Goal: Navigation & Orientation: Find specific page/section

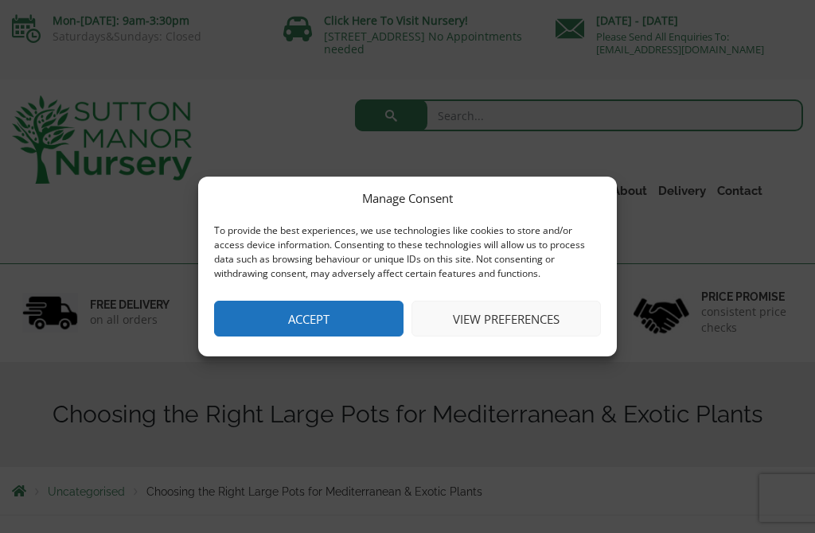
click at [260, 315] on button "Accept" at bounding box center [308, 319] width 189 height 36
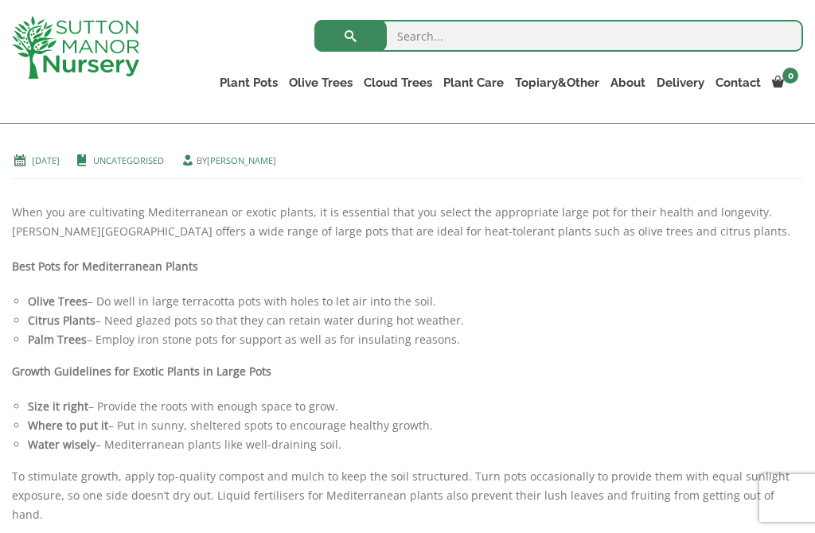
scroll to position [344, 0]
click at [0, 0] on link "Ilex Crenata Cloud Trees" at bounding box center [0, 0] width 0 height 0
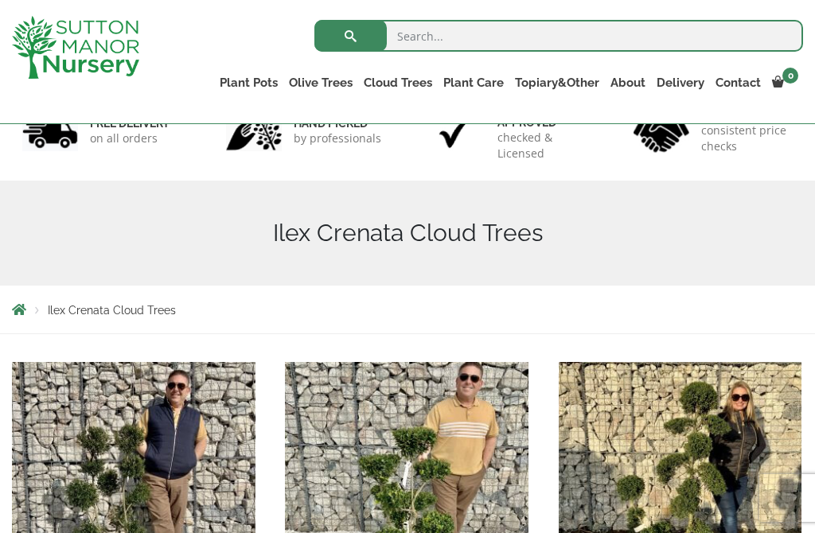
scroll to position [119, 0]
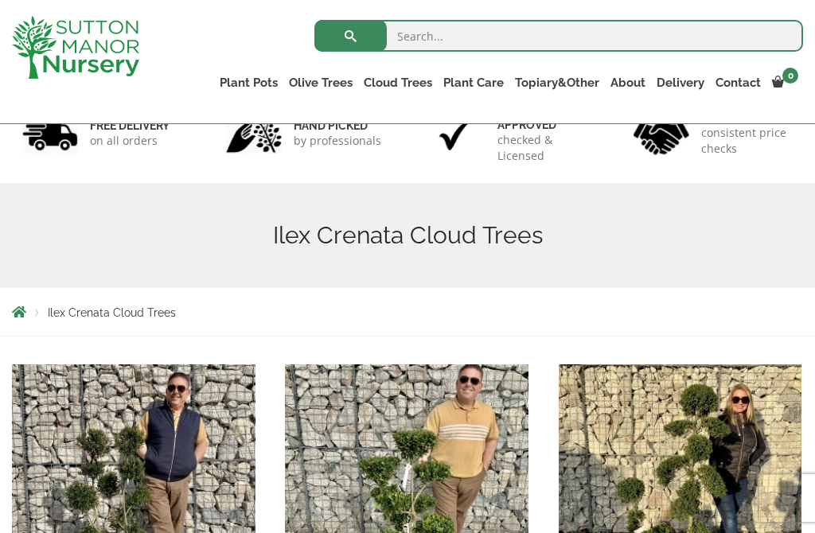
click at [0, 0] on link "Castlewellan" at bounding box center [0, 0] width 0 height 0
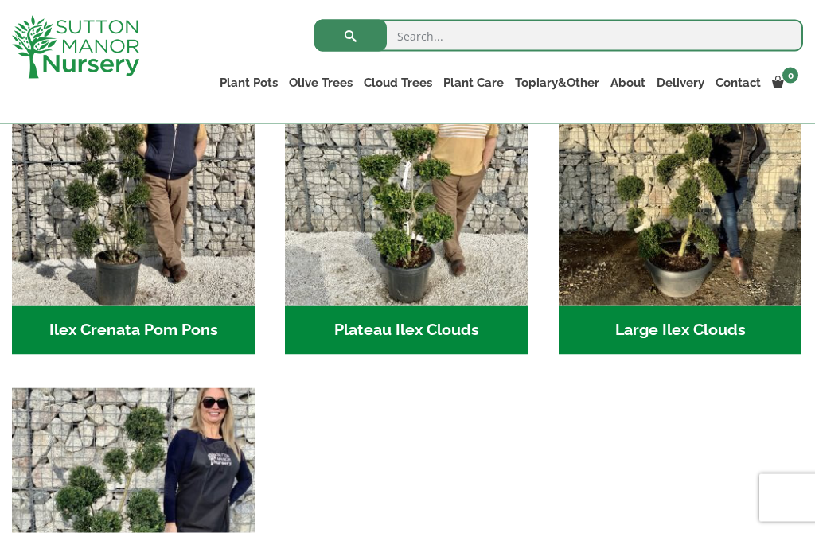
scroll to position [392, 0]
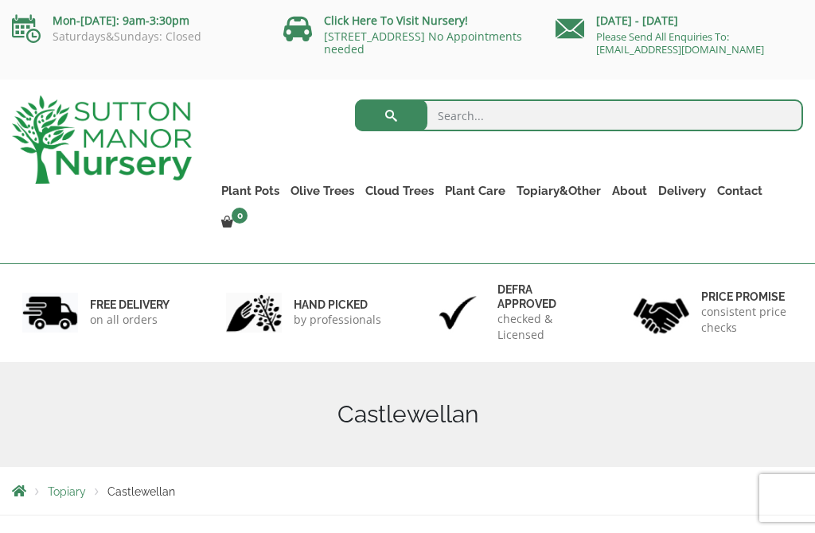
click at [0, 0] on link "Gnarled Olive Trees (Bella Range)" at bounding box center [0, 0] width 0 height 0
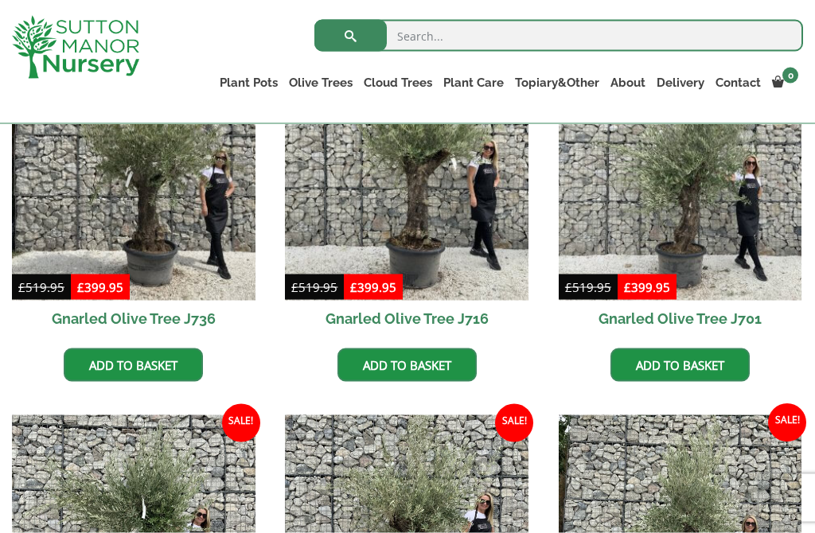
scroll to position [480, 0]
